Goal: Task Accomplishment & Management: Use online tool/utility

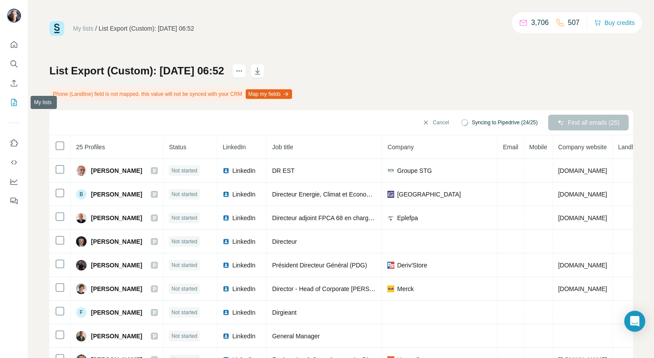
click at [13, 101] on icon "My lists" at bounding box center [14, 102] width 9 height 9
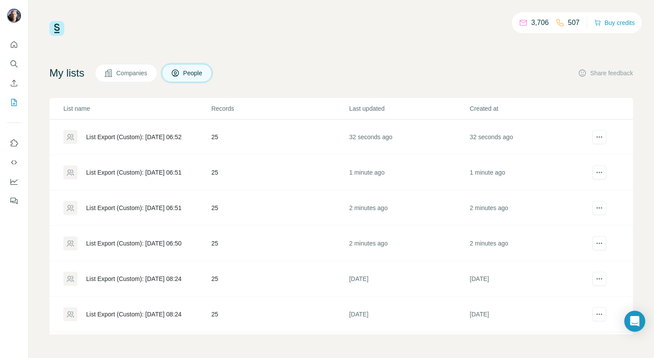
click at [133, 276] on div "List Export (Custom): [DATE] 08:24" at bounding box center [133, 278] width 95 height 9
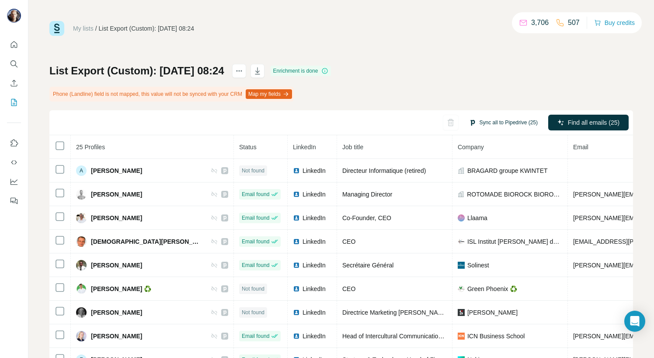
click at [500, 119] on button "Sync all to Pipedrive (25)" at bounding box center [503, 122] width 81 height 13
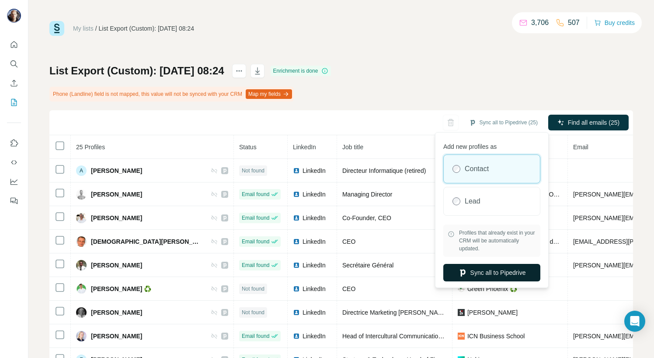
click at [479, 273] on button "Sync all to Pipedrive" at bounding box center [491, 272] width 97 height 17
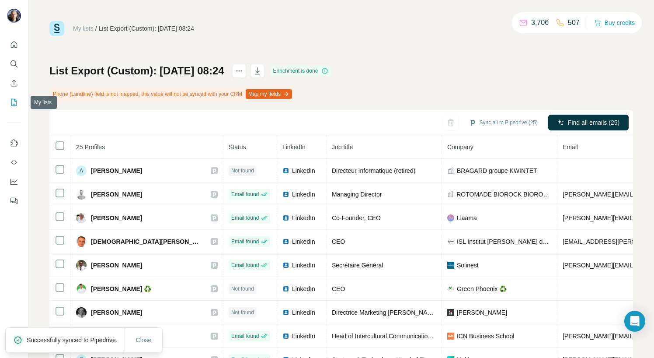
click at [15, 105] on icon "My lists" at bounding box center [14, 102] width 9 height 9
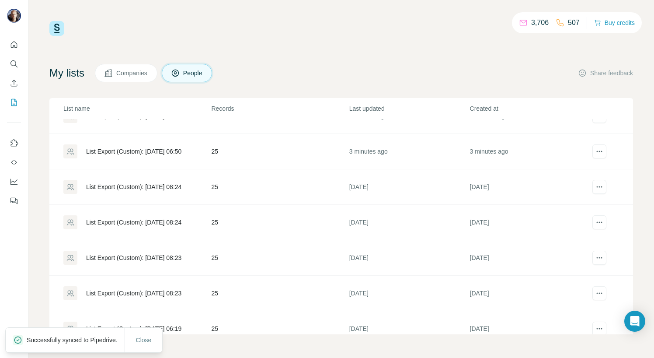
scroll to position [100, 0]
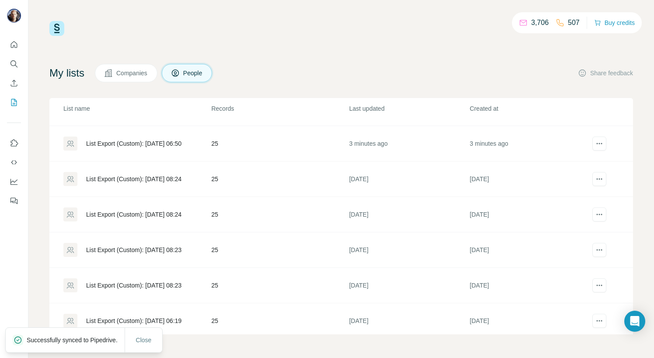
click at [137, 213] on div "List Export (Custom): [DATE] 08:24" at bounding box center [133, 214] width 95 height 9
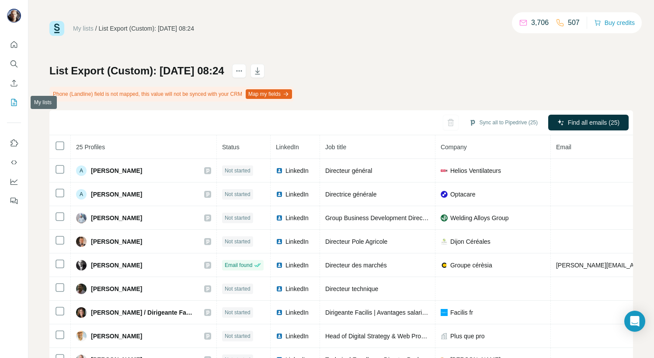
click at [15, 102] on icon "My lists" at bounding box center [14, 102] width 9 height 9
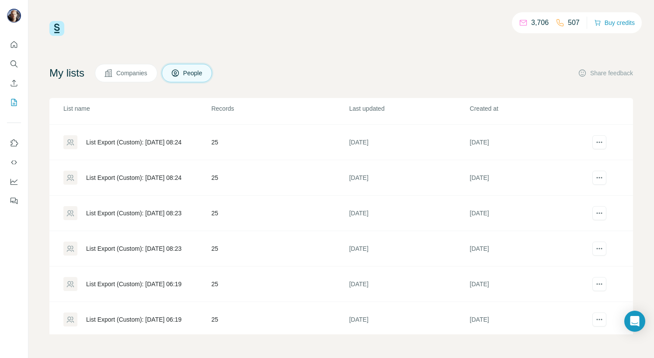
scroll to position [139, 0]
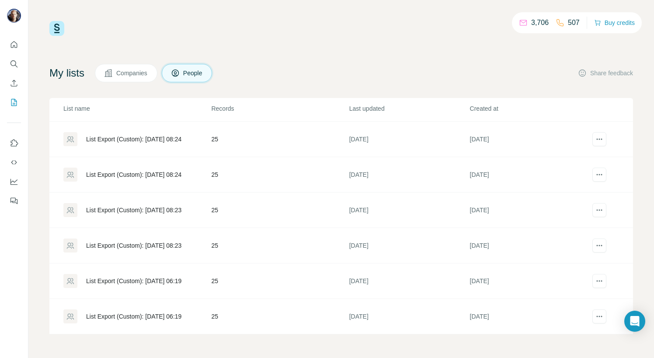
click at [153, 209] on div "List Export (Custom): [DATE] 08:23" at bounding box center [133, 210] width 95 height 9
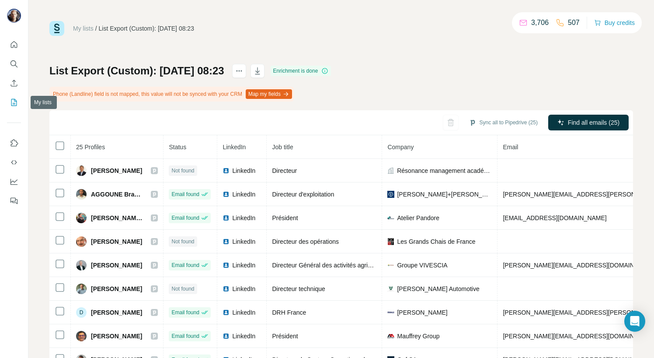
click at [13, 101] on icon "My lists" at bounding box center [14, 102] width 9 height 9
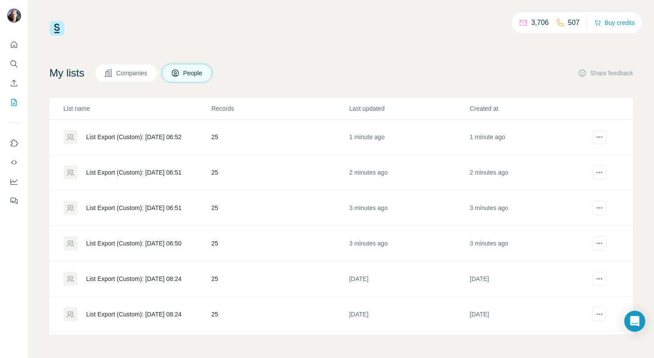
click at [152, 240] on div "List Export (Custom): [DATE] 06:50" at bounding box center [133, 243] width 95 height 9
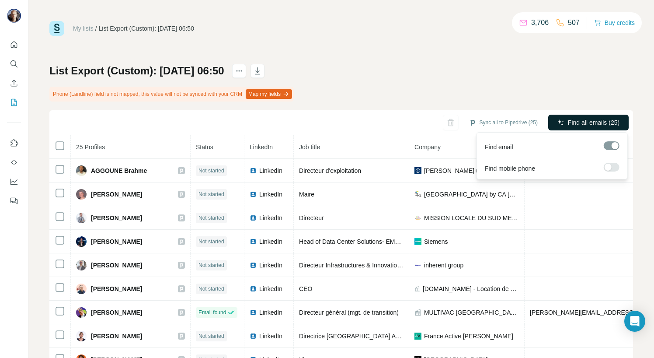
click at [584, 126] on span "Find all emails (25)" at bounding box center [594, 122] width 52 height 9
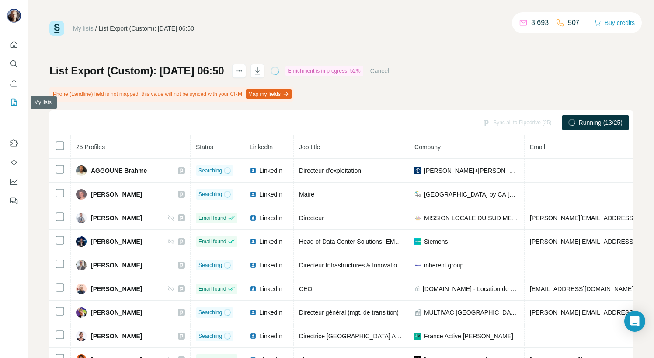
click at [14, 101] on icon "My lists" at bounding box center [14, 102] width 9 height 9
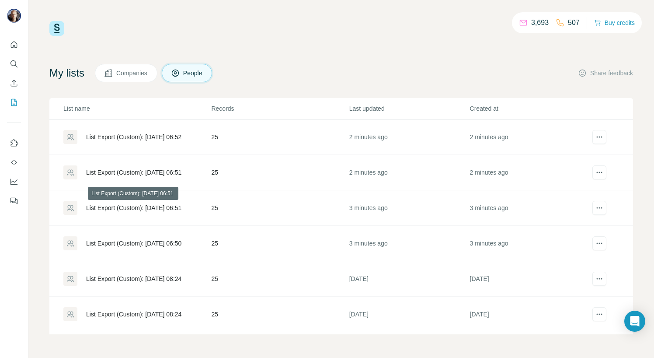
click at [147, 205] on div "List Export (Custom): [DATE] 06:51" at bounding box center [133, 207] width 95 height 9
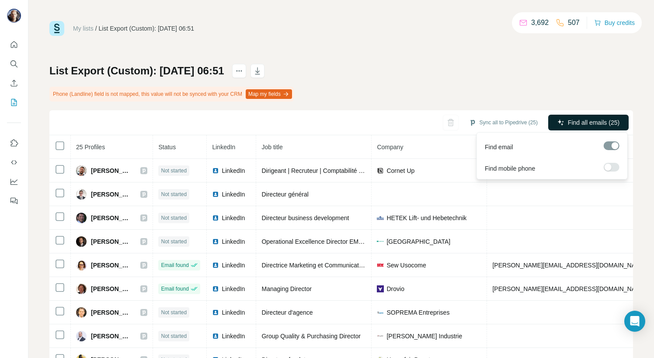
click at [581, 123] on span "Find all emails (25)" at bounding box center [594, 122] width 52 height 9
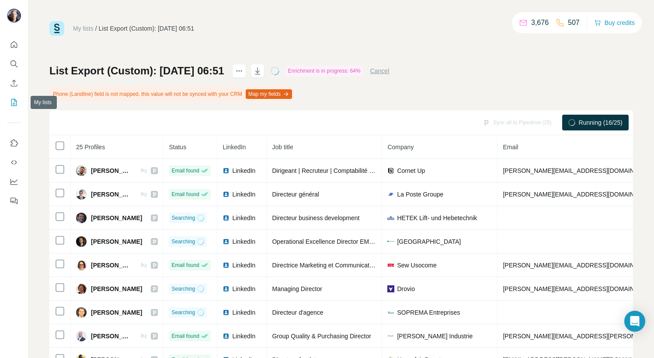
click at [13, 102] on icon "My lists" at bounding box center [14, 102] width 9 height 9
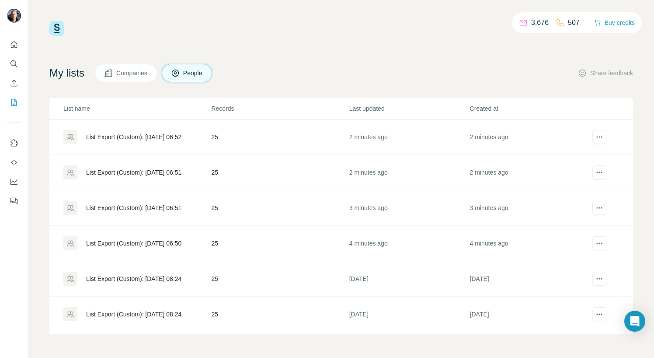
click at [145, 170] on div "List Export (Custom): [DATE] 06:51" at bounding box center [133, 172] width 95 height 9
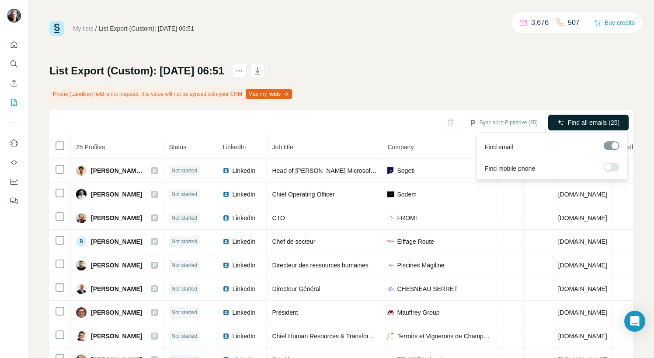
click at [579, 122] on span "Find all emails (25)" at bounding box center [594, 122] width 52 height 9
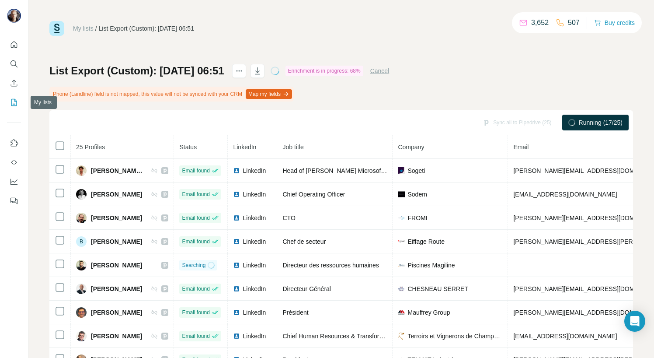
click at [14, 101] on icon "My lists" at bounding box center [14, 102] width 9 height 9
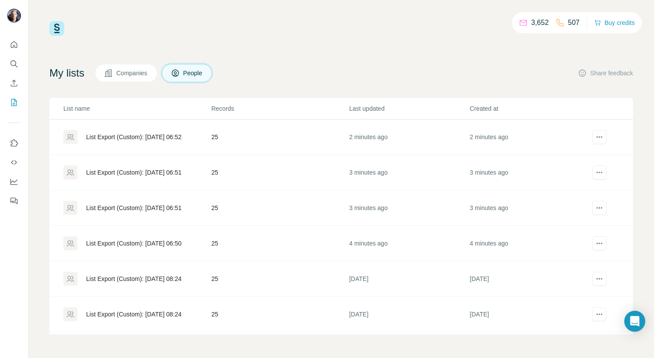
click at [153, 136] on div "List Export (Custom): [DATE] 06:52" at bounding box center [133, 136] width 95 height 9
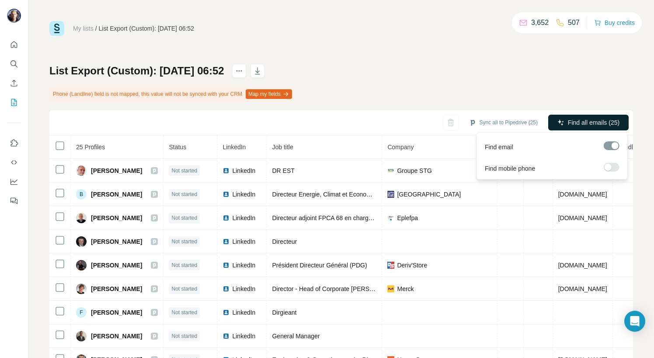
click at [584, 119] on span "Find all emails (25)" at bounding box center [594, 122] width 52 height 9
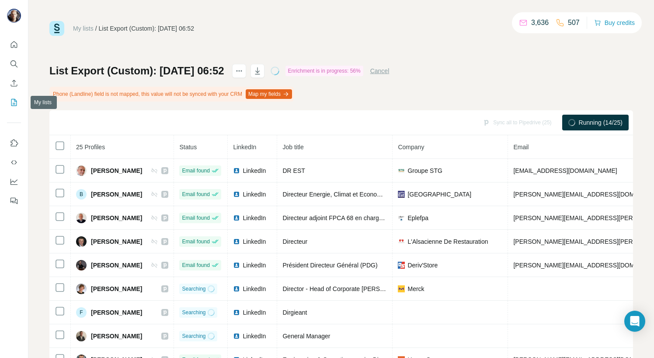
click at [14, 102] on icon "My lists" at bounding box center [14, 102] width 9 height 9
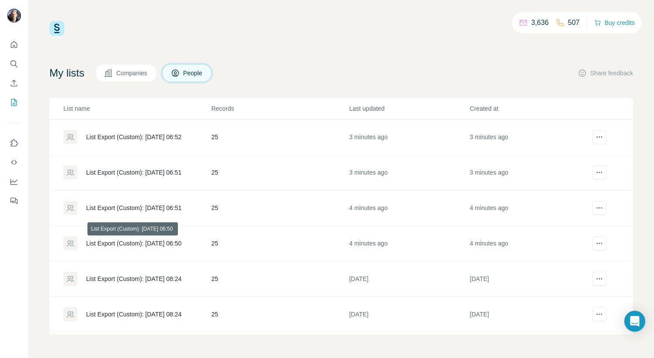
click at [145, 242] on div "List Export (Custom): [DATE] 06:50" at bounding box center [133, 243] width 95 height 9
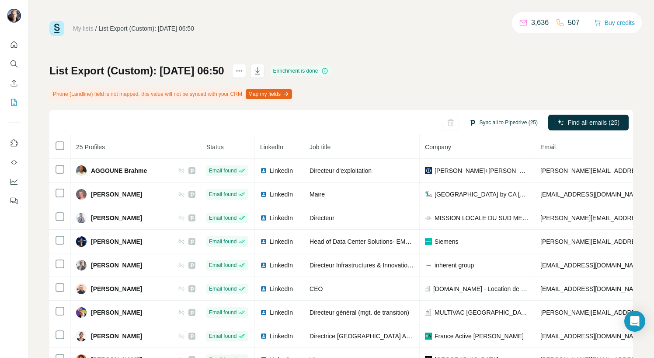
click at [489, 118] on button "Sync all to Pipedrive (25)" at bounding box center [503, 122] width 81 height 13
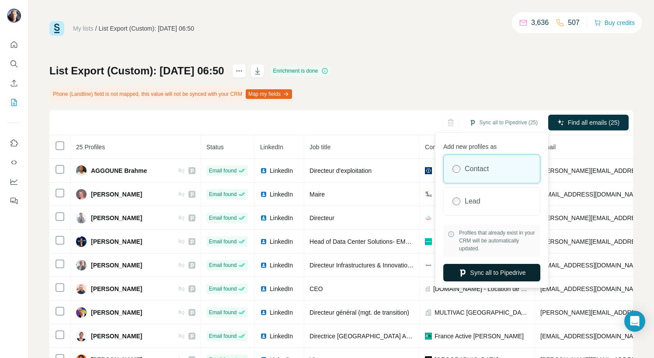
click at [481, 272] on button "Sync all to Pipedrive" at bounding box center [491, 272] width 97 height 17
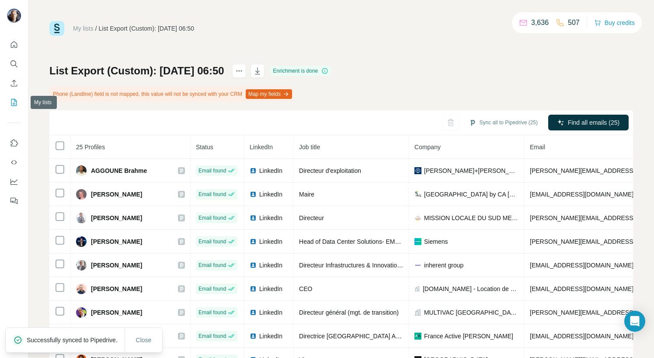
click at [13, 104] on icon "My lists" at bounding box center [15, 102] width 4 height 6
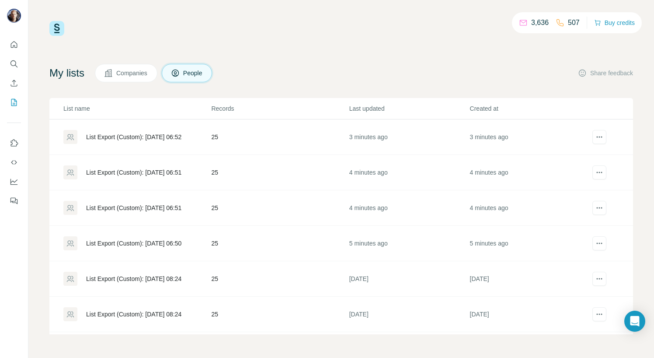
click at [145, 245] on div "List Export (Custom): [DATE] 06:50" at bounding box center [133, 243] width 95 height 9
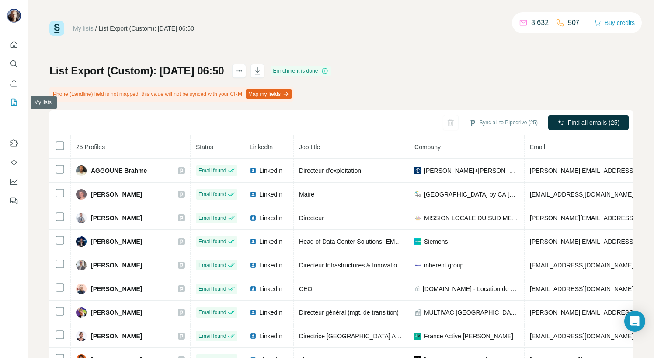
click at [13, 103] on icon "My lists" at bounding box center [15, 102] width 4 height 6
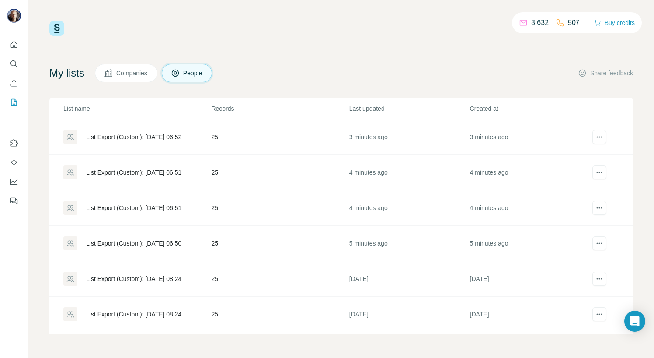
click at [141, 205] on div "List Export (Custom): [DATE] 06:51" at bounding box center [133, 207] width 95 height 9
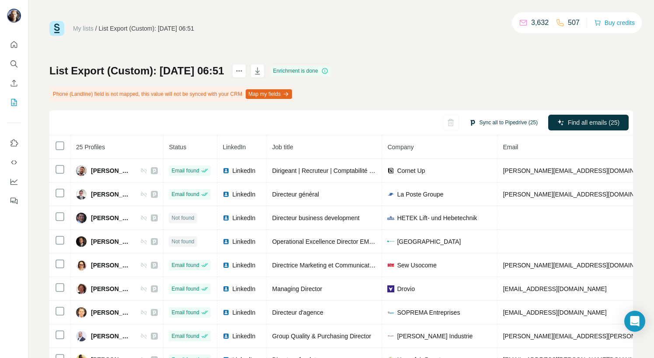
click at [509, 119] on button "Sync all to Pipedrive (25)" at bounding box center [503, 122] width 81 height 13
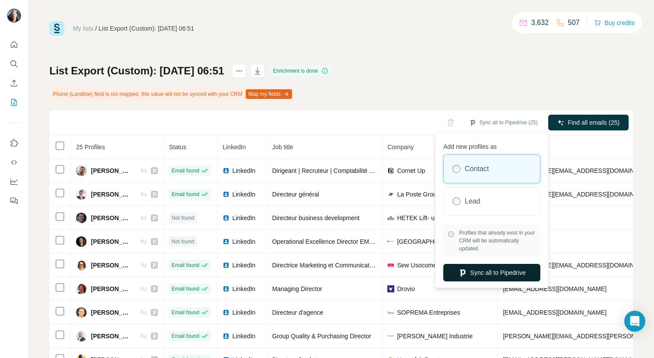
click at [510, 271] on button "Sync all to Pipedrive" at bounding box center [491, 272] width 97 height 17
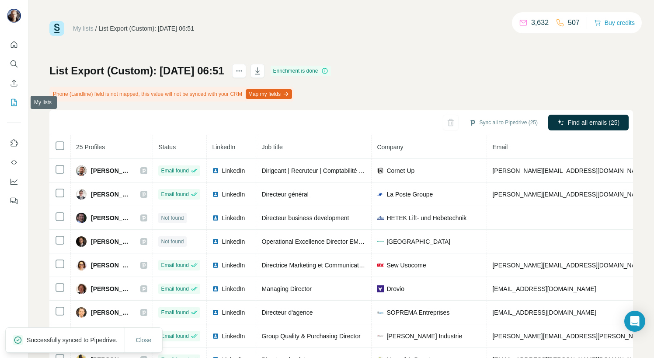
click at [14, 101] on icon "My lists" at bounding box center [15, 102] width 4 height 6
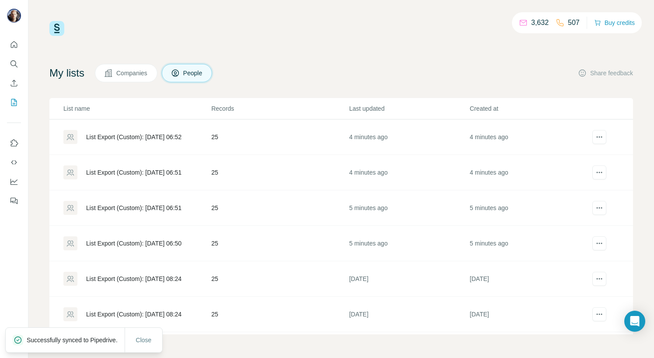
click at [149, 172] on div "List Export (Custom): [DATE] 06:51" at bounding box center [133, 172] width 95 height 9
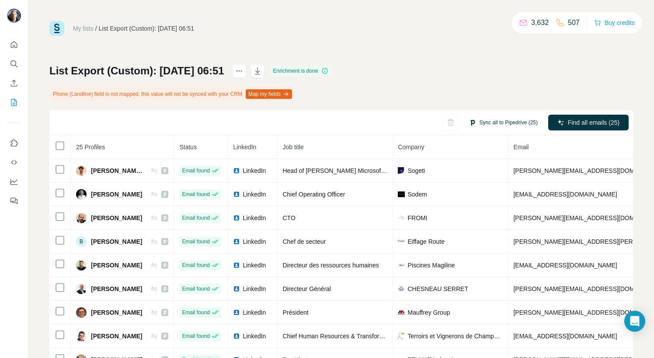
click at [489, 118] on button "Sync all to Pipedrive (25)" at bounding box center [503, 122] width 81 height 13
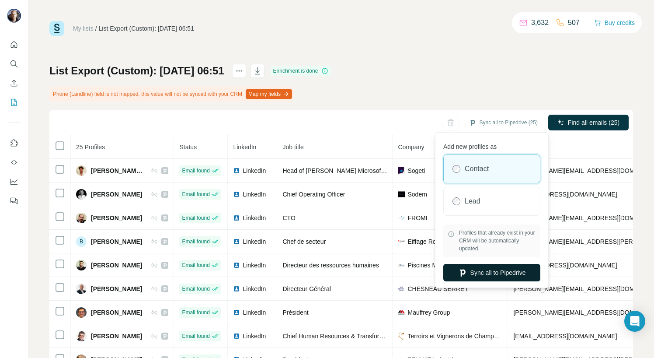
click at [499, 271] on button "Sync all to Pipedrive" at bounding box center [491, 272] width 97 height 17
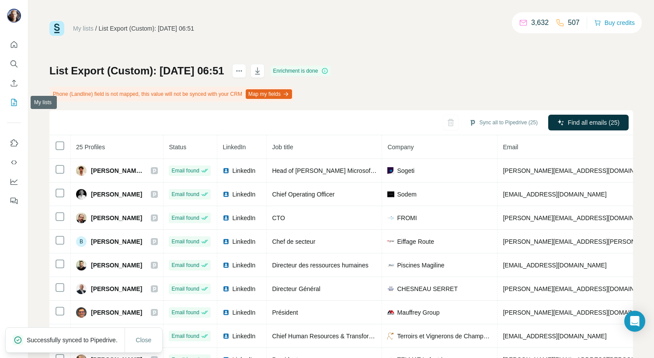
click at [14, 101] on icon "My lists" at bounding box center [14, 102] width 9 height 9
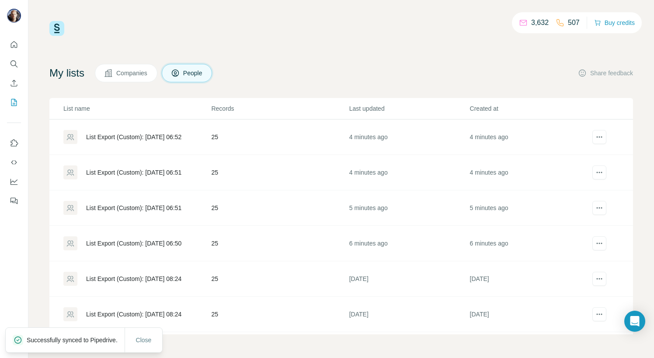
click at [138, 137] on div "List Export (Custom): [DATE] 06:52" at bounding box center [133, 136] width 95 height 9
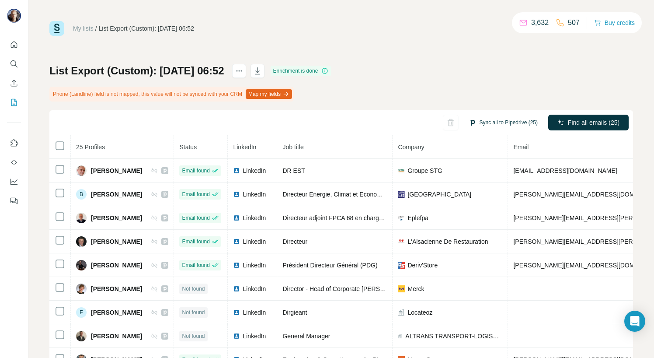
click at [486, 121] on button "Sync all to Pipedrive (25)" at bounding box center [503, 122] width 81 height 13
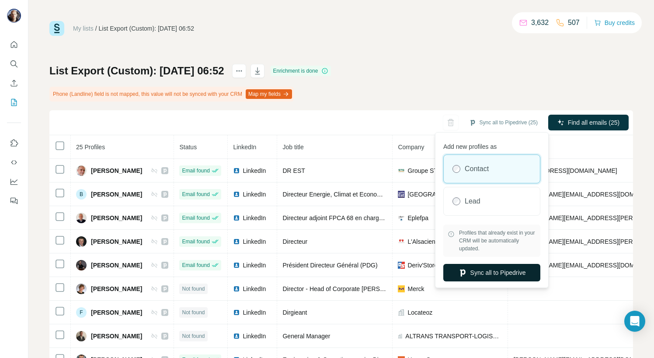
click at [509, 274] on button "Sync all to Pipedrive" at bounding box center [491, 272] width 97 height 17
